Goal: Task Accomplishment & Management: Use online tool/utility

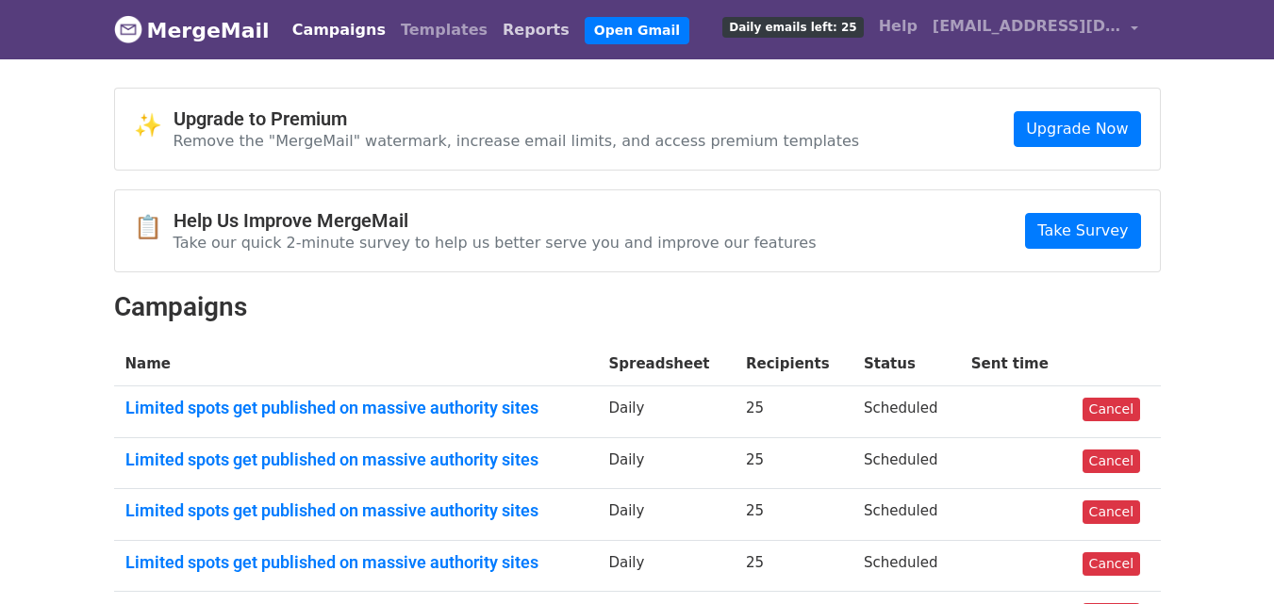
click at [495, 33] on link "Reports" at bounding box center [536, 30] width 82 height 38
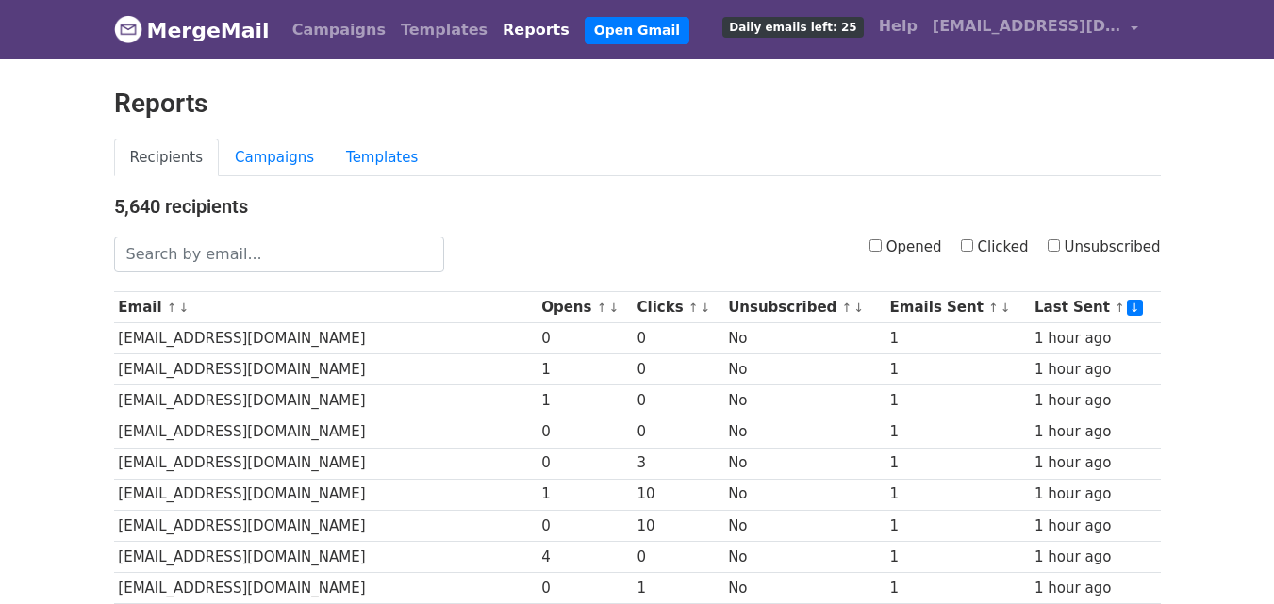
click at [973, 243] on input "Clicked" at bounding box center [967, 246] width 12 height 12
checkbox input "true"
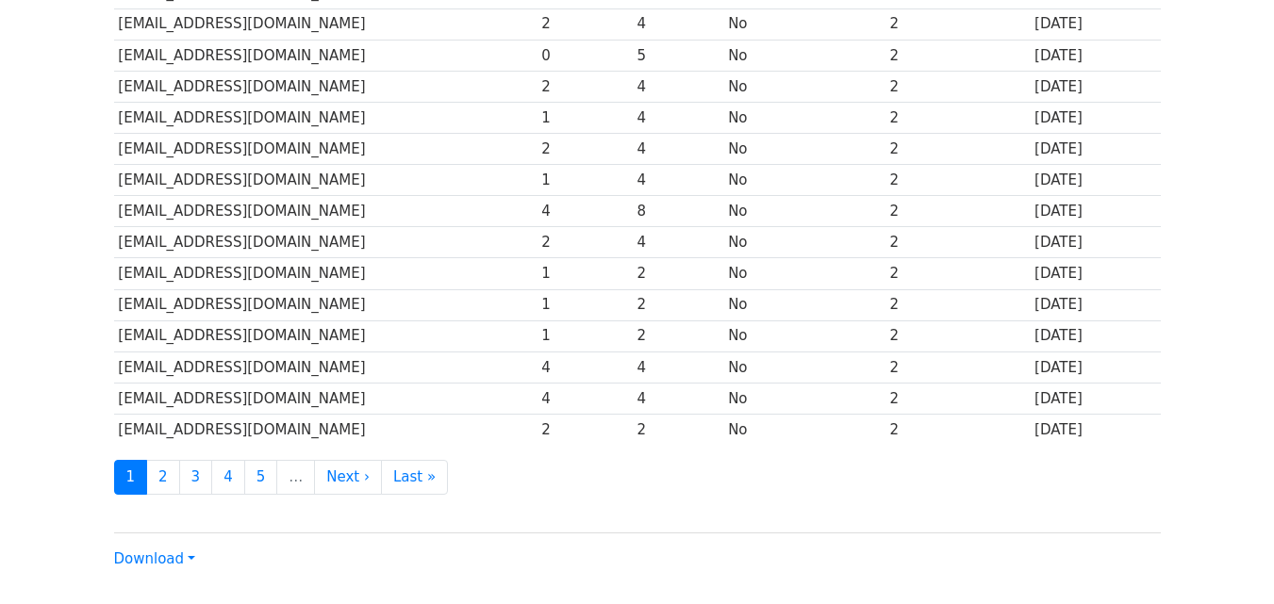
scroll to position [932, 0]
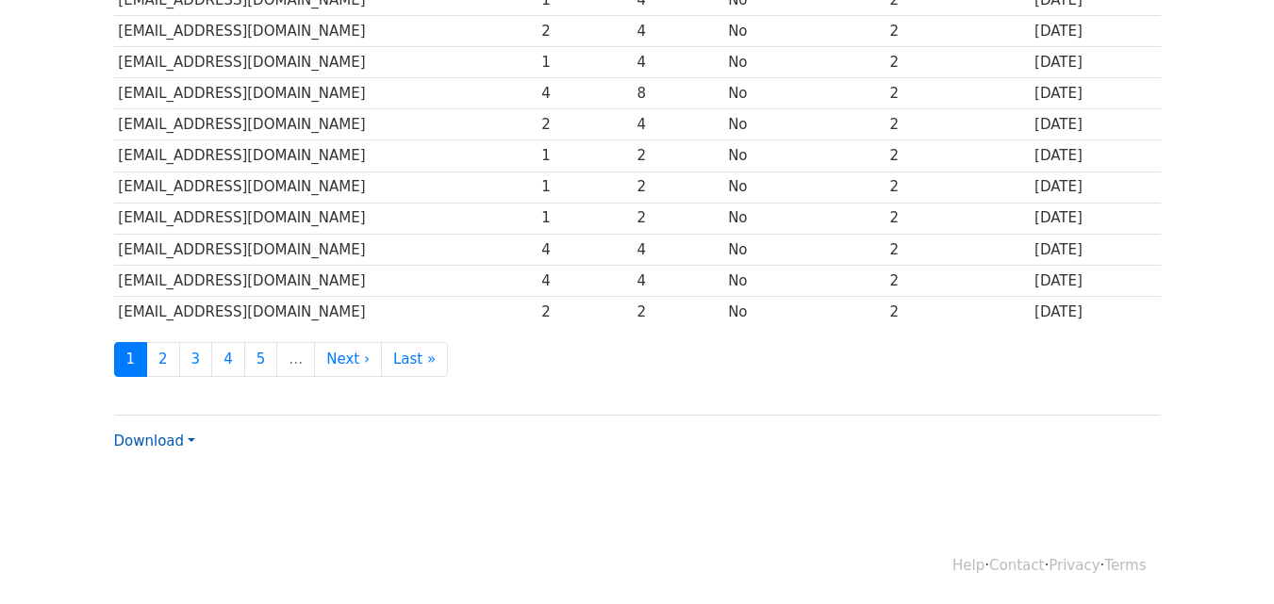
click at [180, 433] on link "Download" at bounding box center [154, 441] width 81 height 17
click at [180, 468] on link "CSV" at bounding box center [189, 477] width 149 height 30
